Goal: Obtain resource: Obtain resource

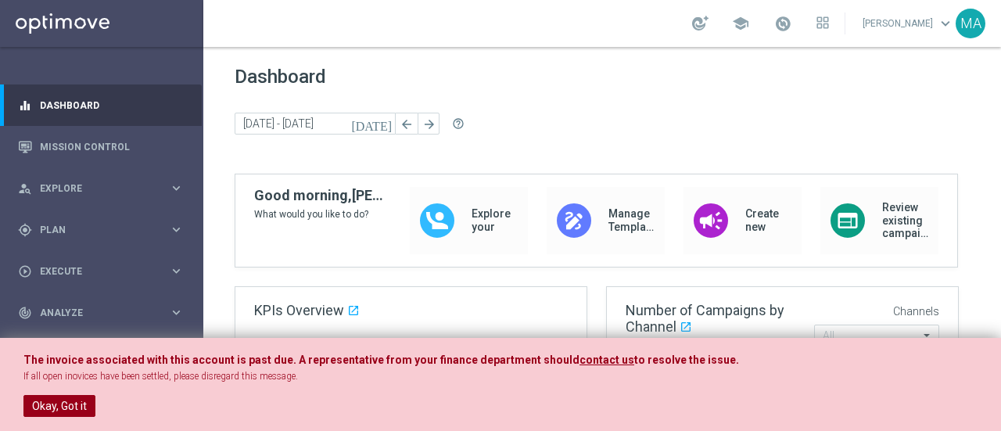
click at [34, 406] on button "Okay, Got it" at bounding box center [59, 406] width 72 height 22
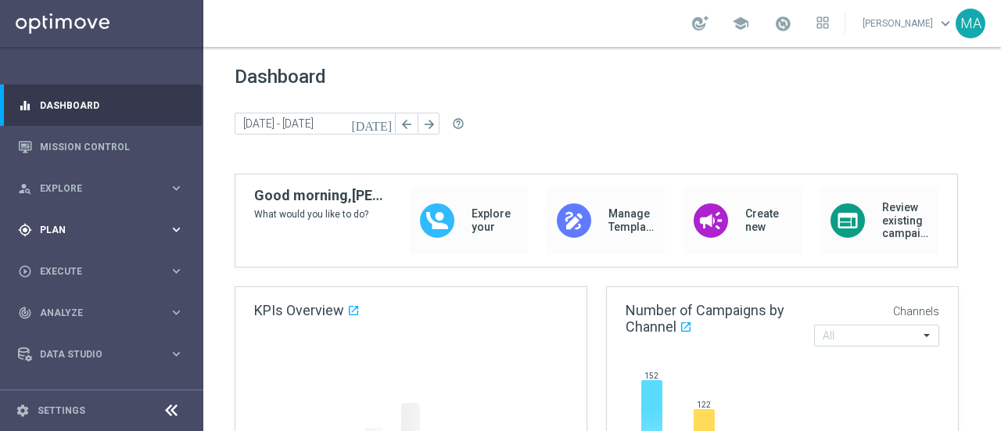
click at [76, 225] on span "Plan" at bounding box center [104, 229] width 129 height 9
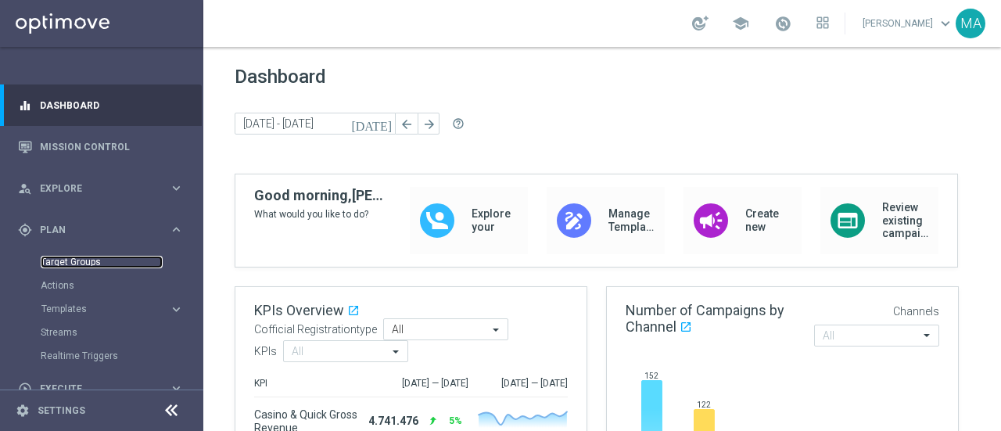
click at [66, 261] on link "Target Groups" at bounding box center [102, 262] width 122 height 13
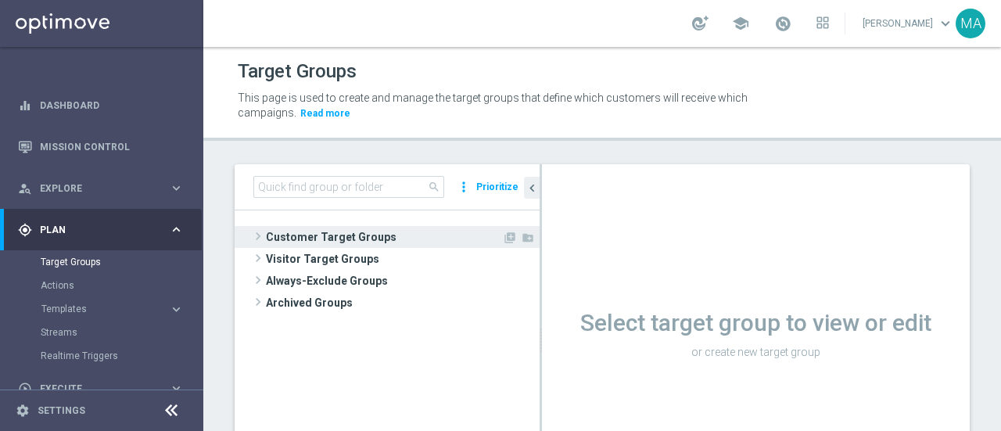
click at [256, 234] on span at bounding box center [258, 236] width 16 height 19
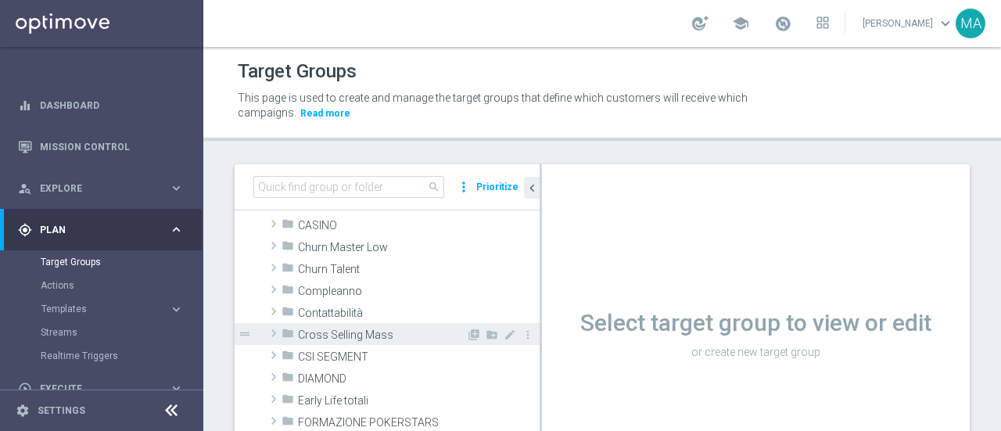
scroll to position [156, 0]
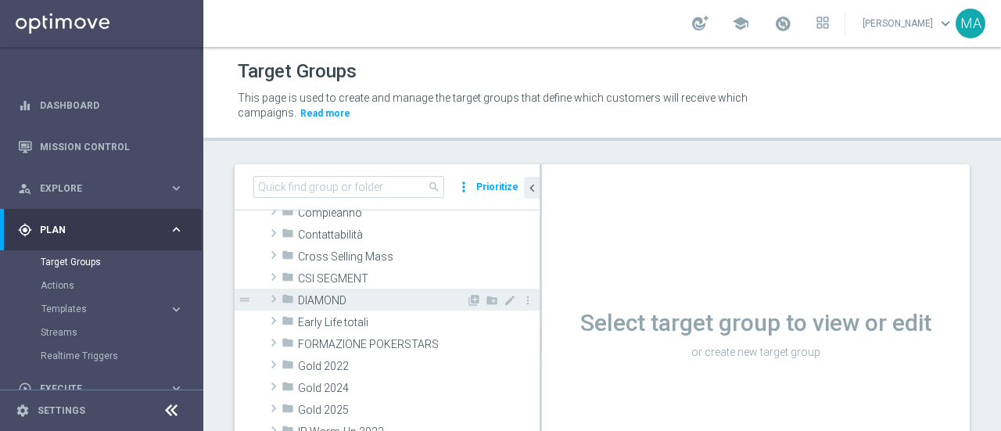
click at [272, 298] on span at bounding box center [274, 298] width 16 height 19
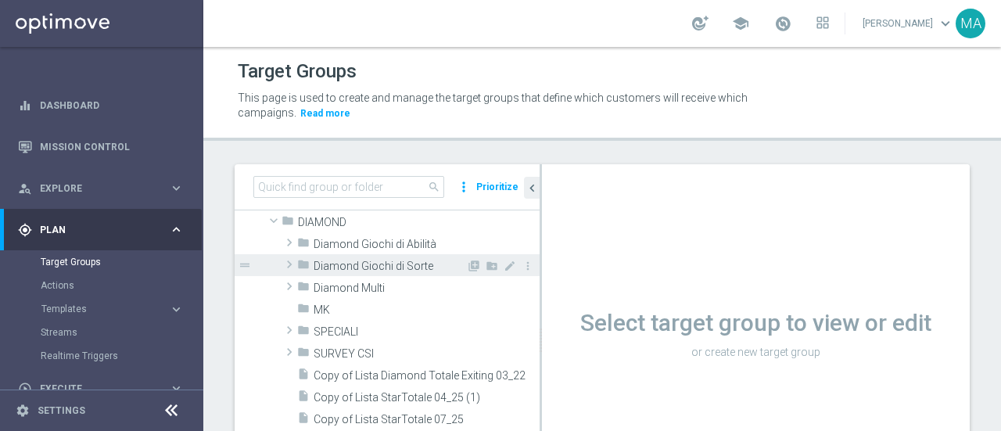
click at [287, 261] on span at bounding box center [289, 264] width 16 height 19
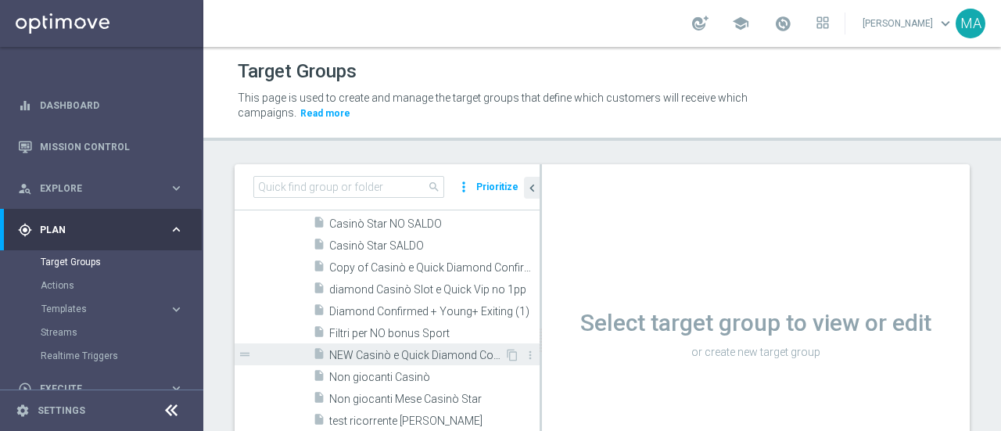
scroll to position [391, 0]
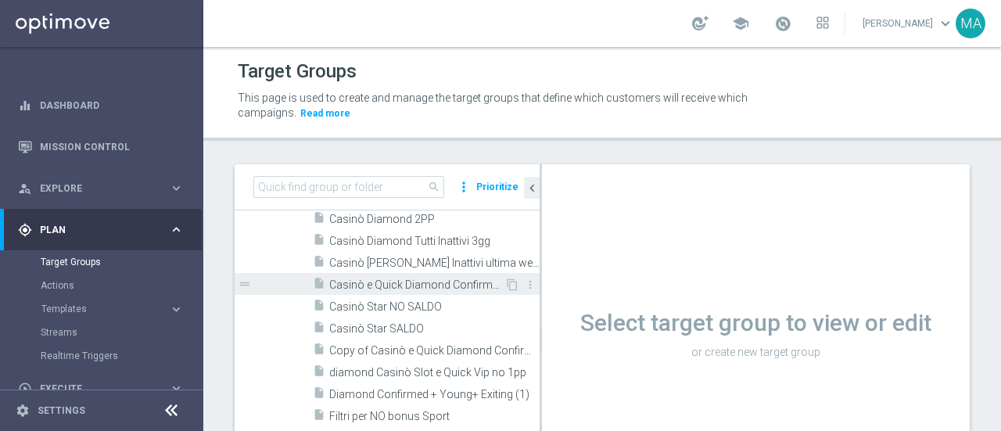
click at [413, 279] on span "Casinò e Quick Diamond Confirmed + Young+ Exiting" at bounding box center [416, 284] width 175 height 13
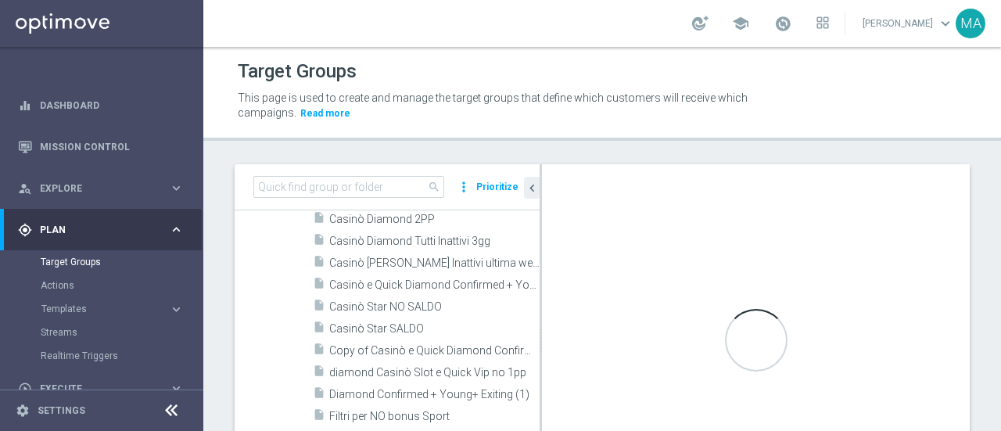
click at [167, 411] on icon at bounding box center [171, 410] width 19 height 19
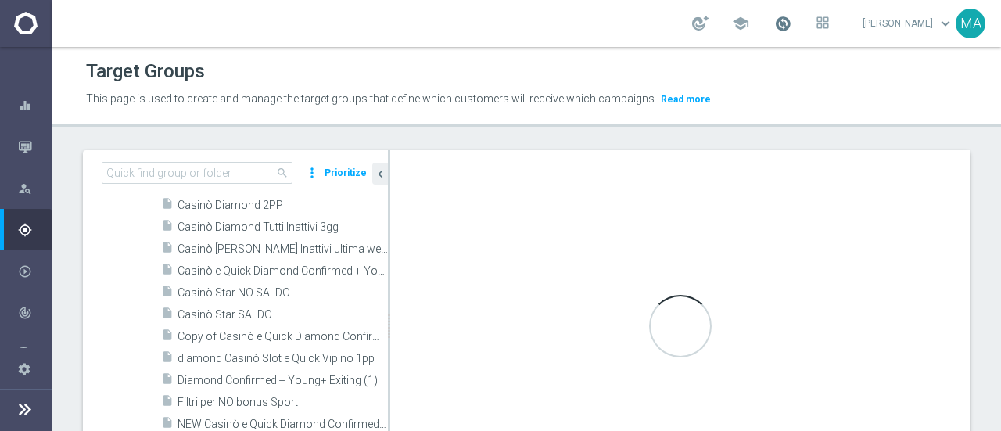
click at [791, 26] on span at bounding box center [782, 23] width 17 height 17
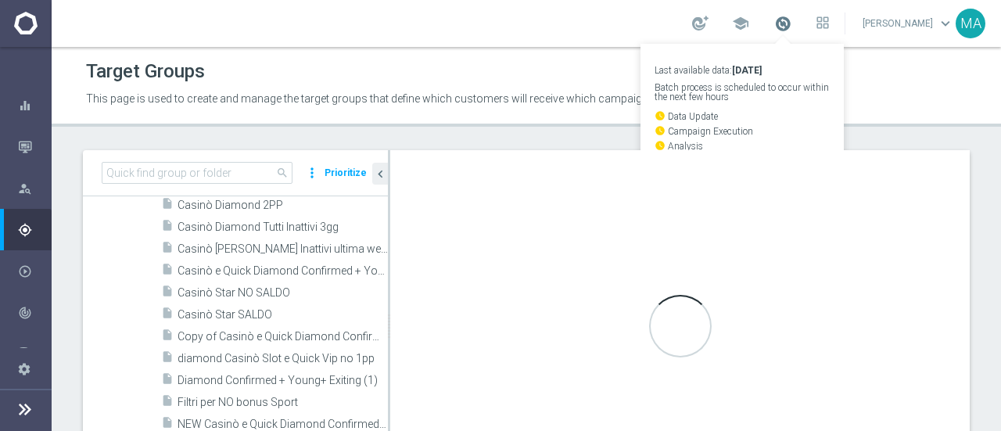
click at [791, 26] on span at bounding box center [782, 23] width 17 height 17
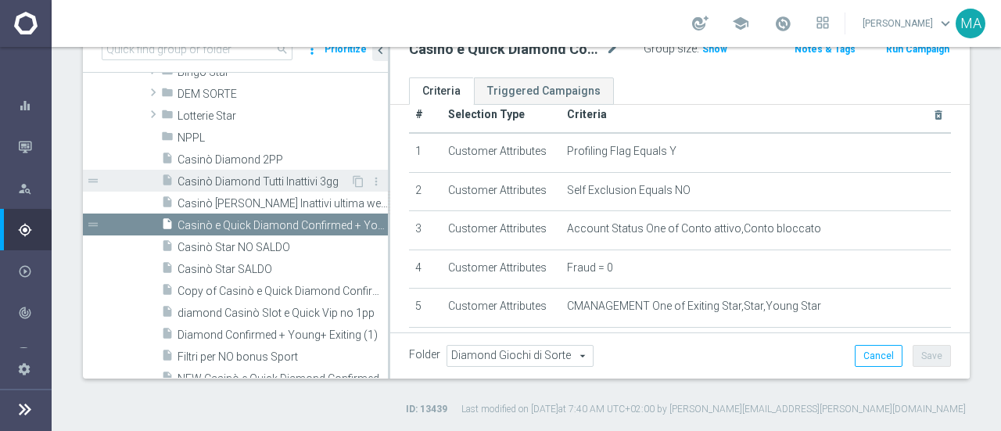
scroll to position [391, 0]
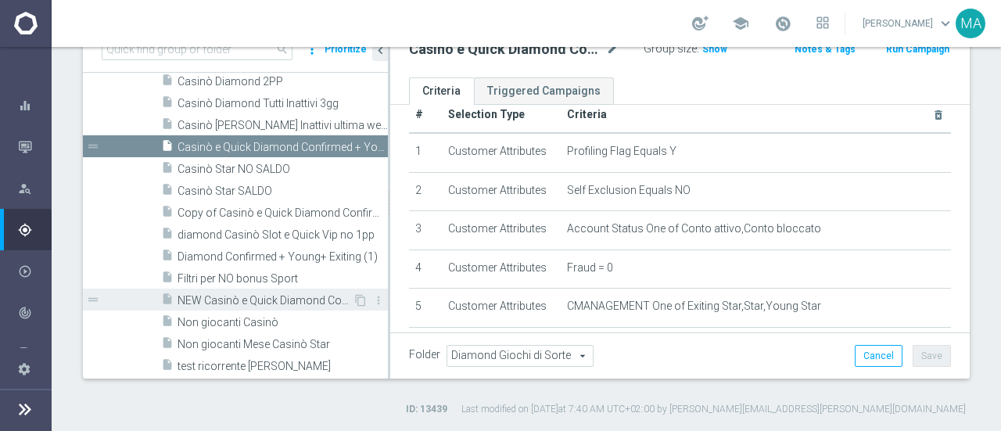
click at [277, 303] on span "NEW Casinò e Quick Diamond Confirmed + Young+ Exiting" at bounding box center [264, 300] width 175 height 13
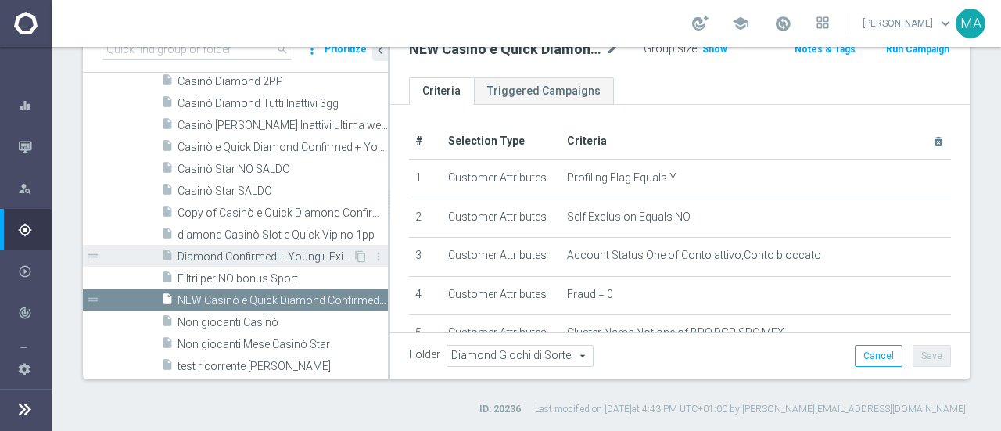
click at [267, 258] on span "Diamond Confirmed + Young+ Exiting (1)" at bounding box center [264, 256] width 175 height 13
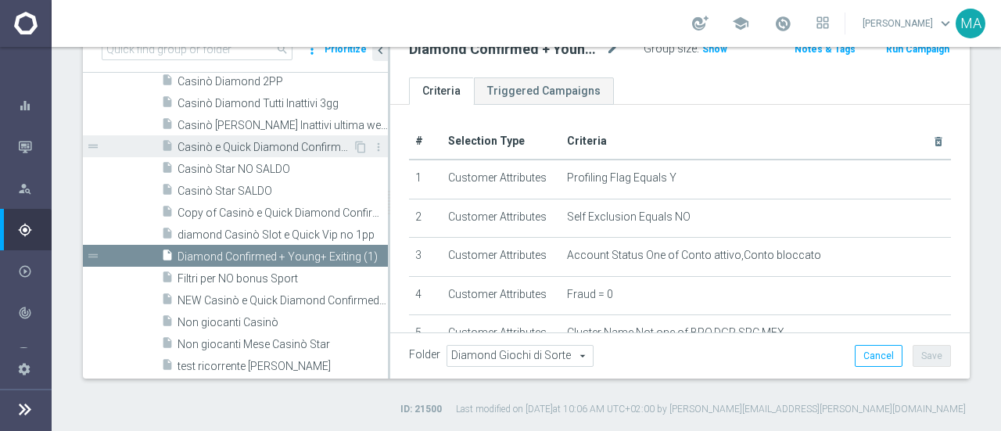
click at [278, 152] on span "Casinò e Quick Diamond Confirmed + Young+ Exiting" at bounding box center [264, 147] width 175 height 13
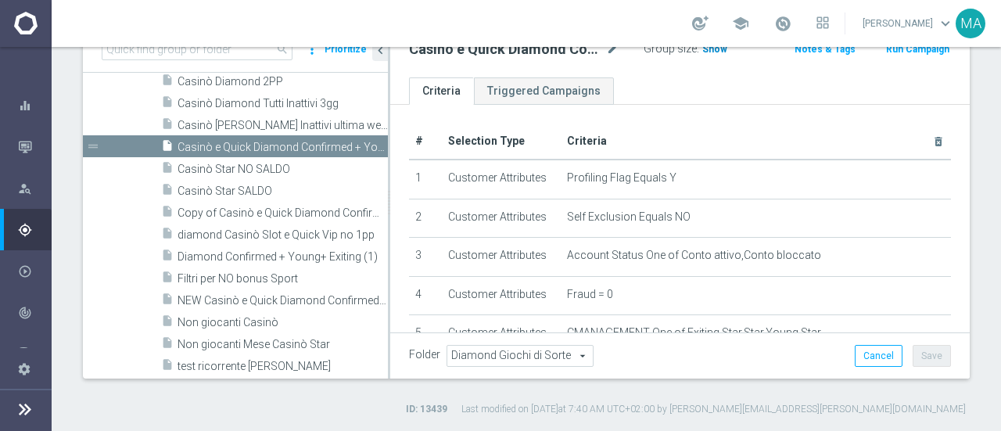
click at [709, 52] on span "Show" at bounding box center [714, 49] width 25 height 11
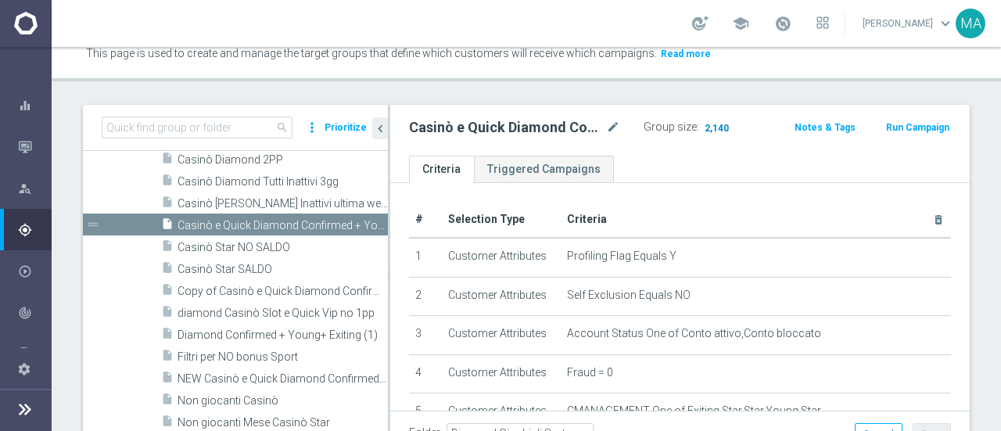
click at [714, 124] on span "2,140" at bounding box center [716, 129] width 27 height 15
click at [21, 403] on icon at bounding box center [25, 408] width 19 height 19
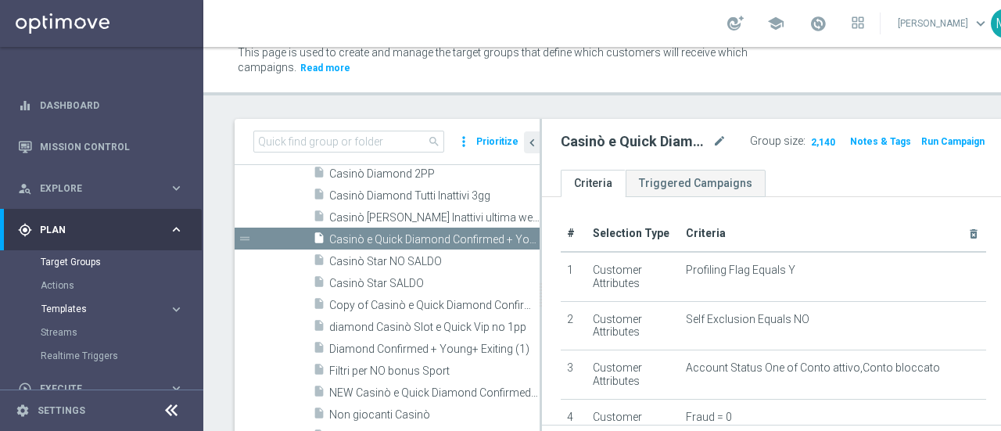
click at [80, 307] on span "Templates" at bounding box center [97, 308] width 112 height 9
click at [77, 338] on link "Optimail" at bounding box center [105, 332] width 114 height 13
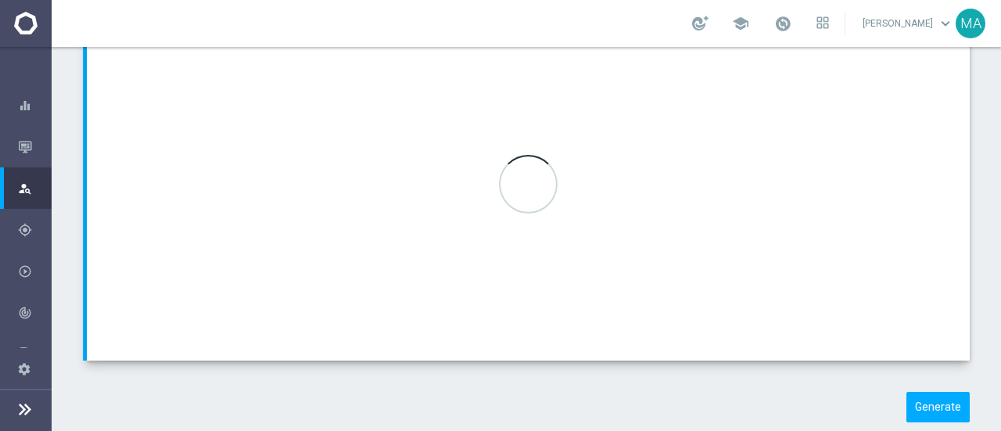
scroll to position [249, 0]
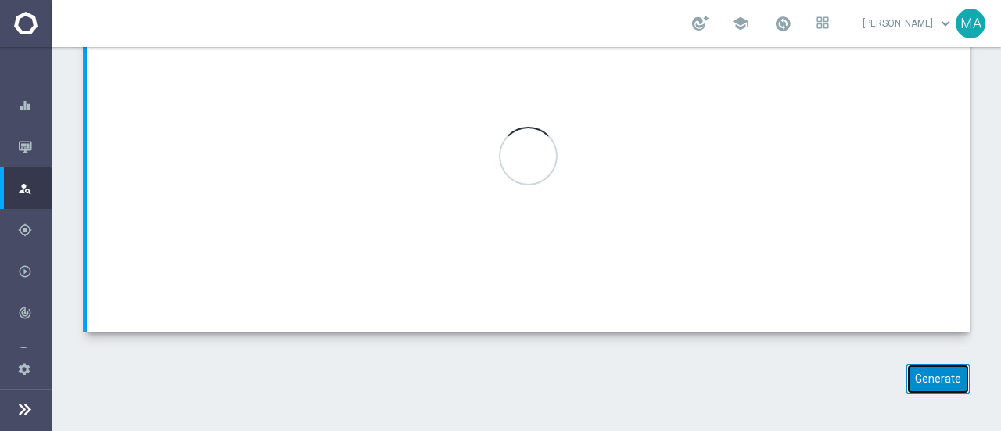
click at [935, 388] on button "Generate" at bounding box center [937, 378] width 63 height 30
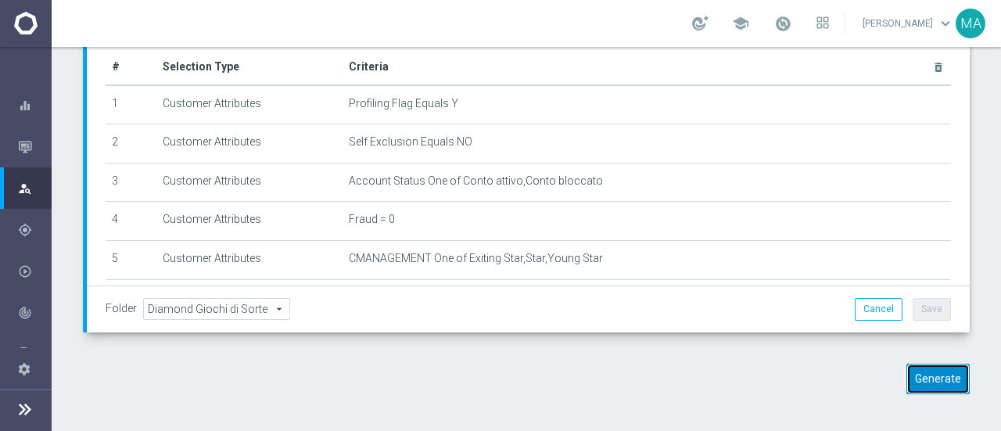
click at [933, 373] on button "Generate" at bounding box center [937, 378] width 63 height 30
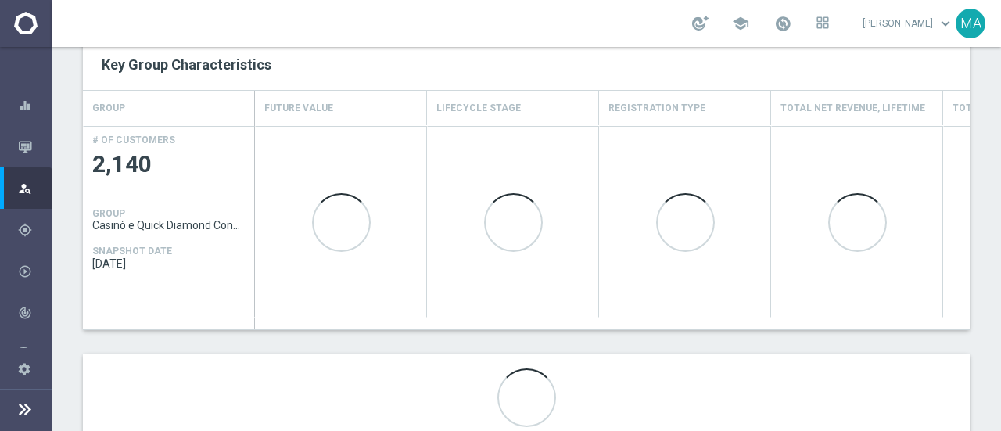
scroll to position [696, 0]
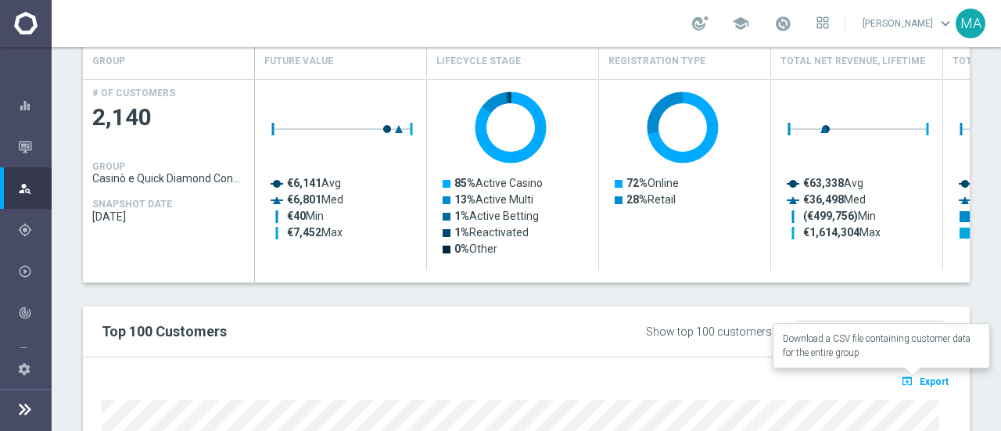
click at [919, 376] on span "Export" at bounding box center [933, 381] width 29 height 11
